Goal: Find specific page/section: Find specific page/section

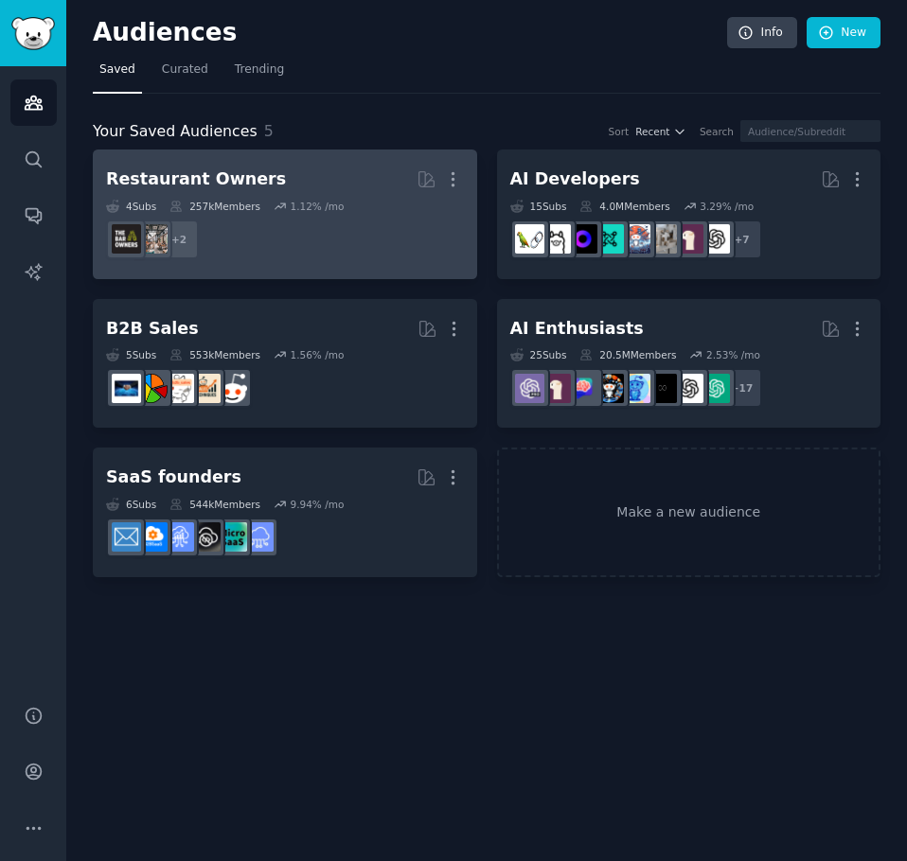
click at [212, 175] on div "Restaurant Owners" at bounding box center [196, 180] width 180 height 24
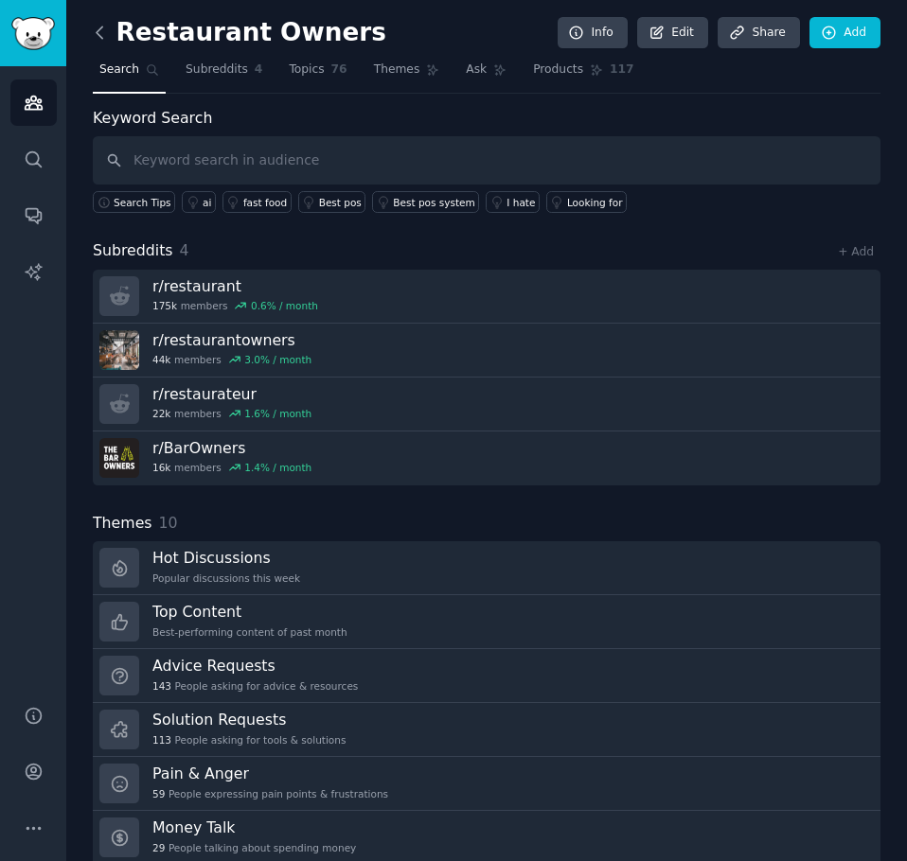
click at [104, 33] on icon at bounding box center [100, 33] width 20 height 20
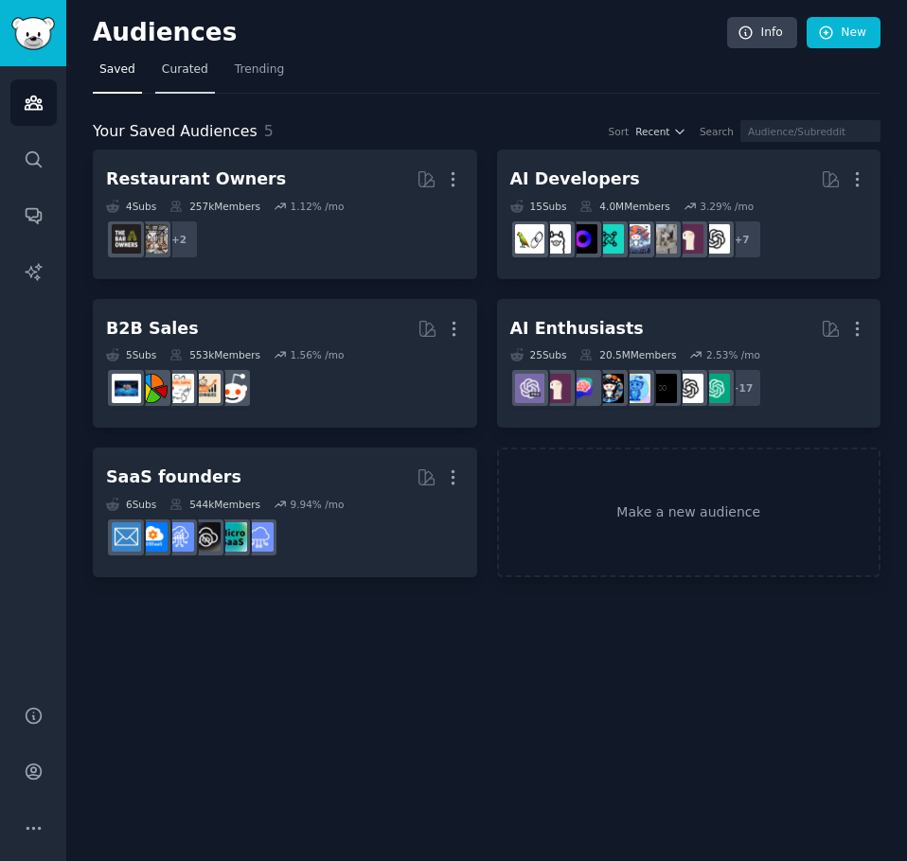
click at [177, 85] on link "Curated" at bounding box center [185, 74] width 60 height 39
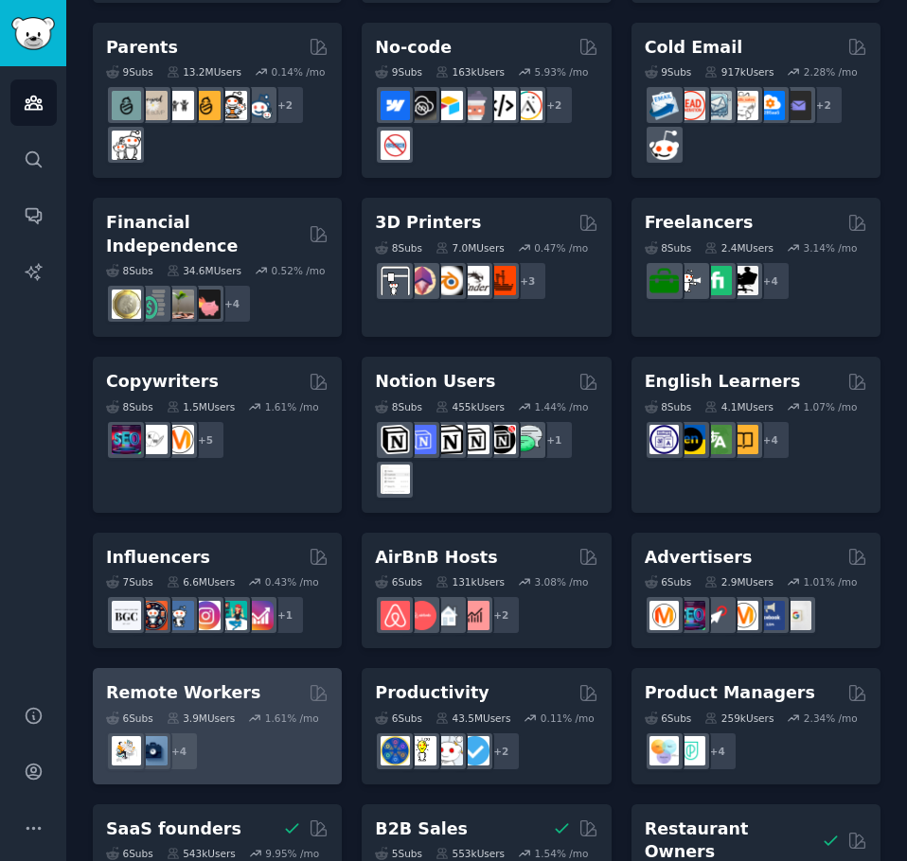
scroll to position [1396, 0]
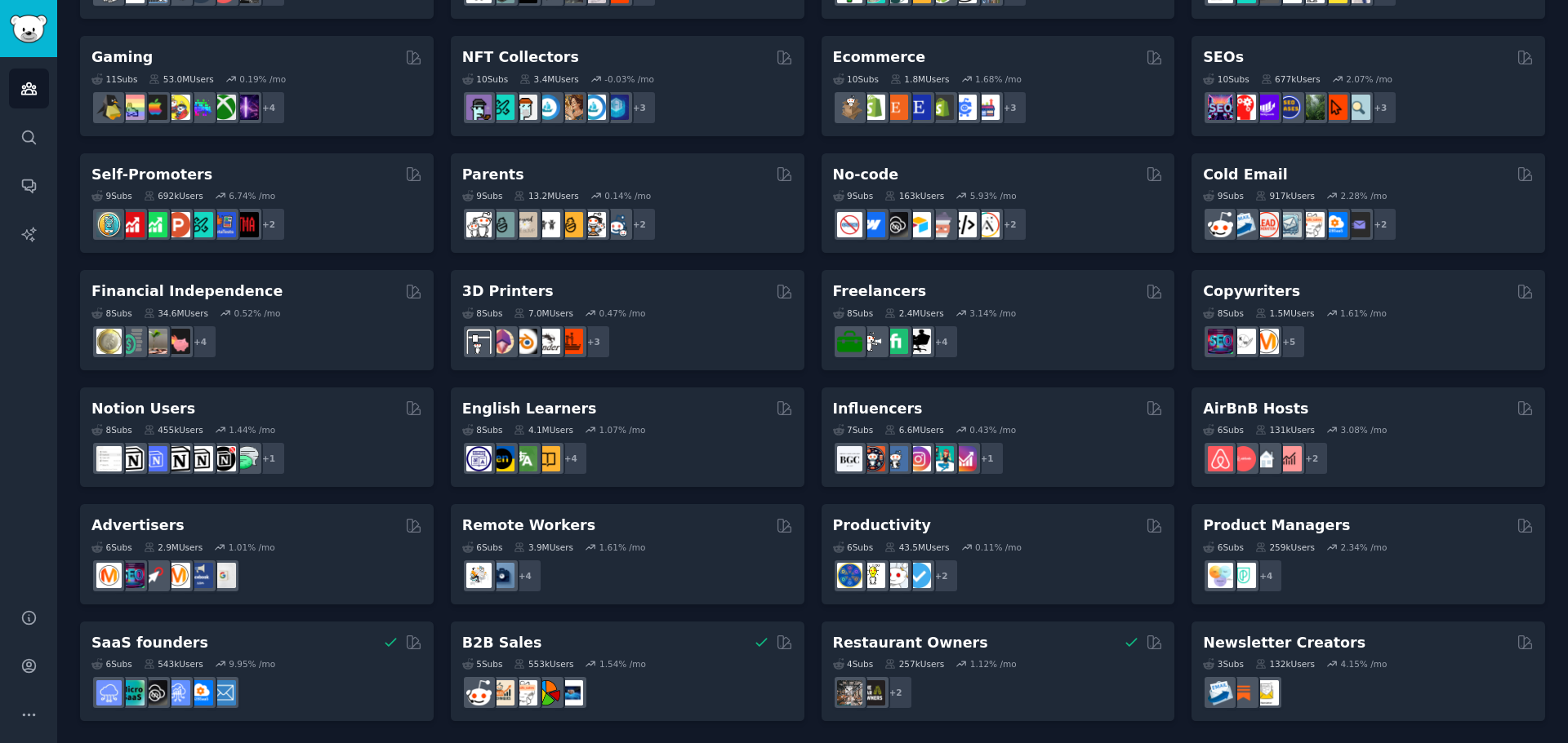
scroll to position [562, 0]
